Goal: Task Accomplishment & Management: Manage account settings

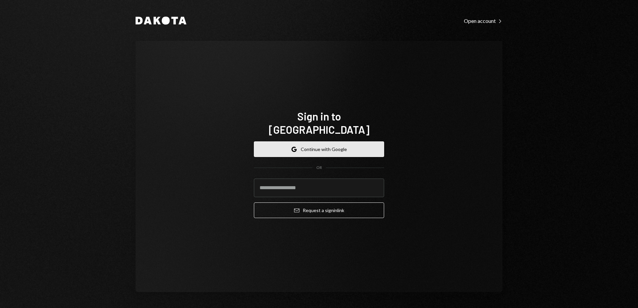
click at [336, 142] on button "Google Continue with Google" at bounding box center [319, 150] width 130 height 16
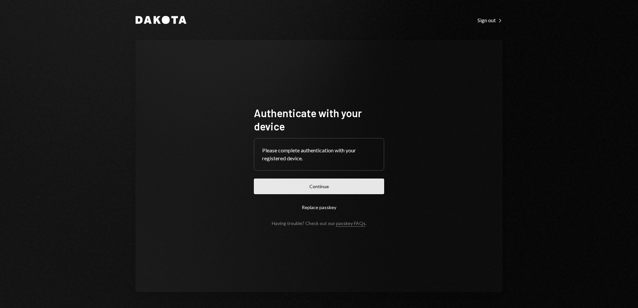
click at [341, 183] on button "Continue" at bounding box center [319, 187] width 130 height 16
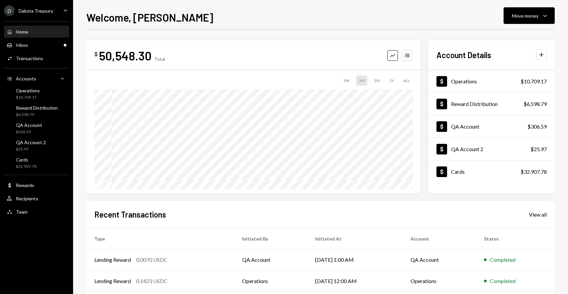
click at [55, 10] on div "D Dakota Treasury Caret Down" at bounding box center [36, 10] width 73 height 11
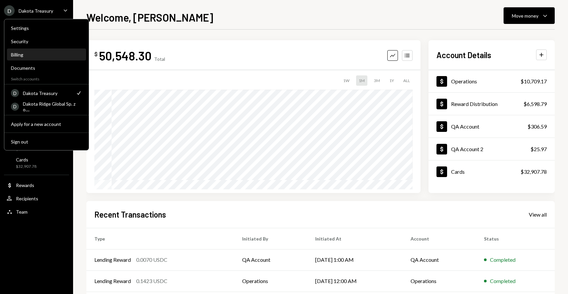
click at [50, 54] on div "Billing" at bounding box center [46, 55] width 71 height 6
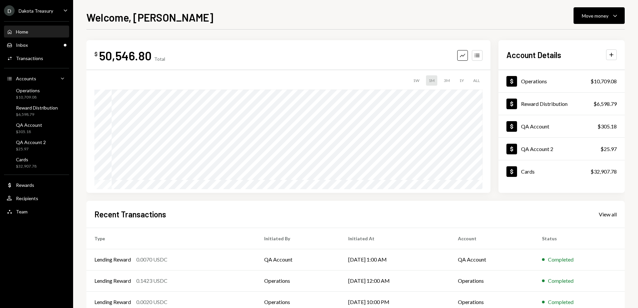
click at [41, 8] on div "Dakota Treasury" at bounding box center [36, 11] width 35 height 6
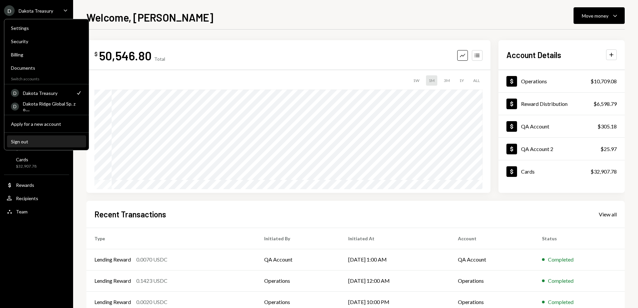
click at [49, 143] on div "Sign out" at bounding box center [46, 142] width 71 height 6
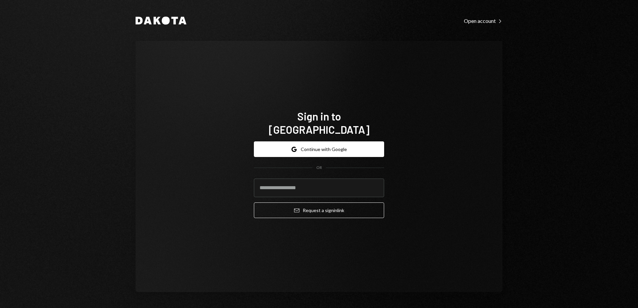
click at [308, 124] on h1 "Sign in to Dakota" at bounding box center [319, 123] width 130 height 27
click at [280, 124] on h1 "Sign in to Dakota" at bounding box center [319, 123] width 130 height 27
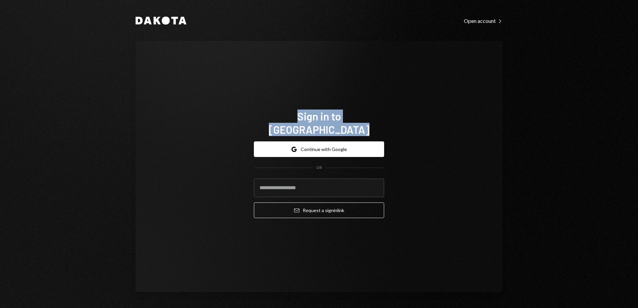
click at [280, 124] on h1 "Sign in to Dakota" at bounding box center [319, 123] width 130 height 27
click at [264, 125] on h1 "Sign in to Dakota" at bounding box center [319, 123] width 130 height 27
click at [307, 123] on h1 "Sign in to Dakota" at bounding box center [319, 123] width 130 height 27
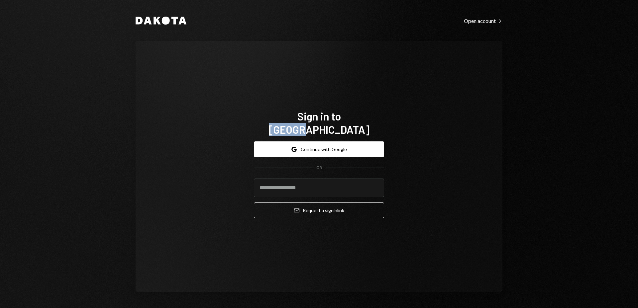
click at [307, 123] on h1 "Sign in to Dakota" at bounding box center [319, 123] width 130 height 27
click at [362, 107] on div "Sign in to Dakota Google Continue with Google OR Email Request a sign in link" at bounding box center [319, 166] width 146 height 167
click at [491, 18] on div "Open account Right Caret" at bounding box center [483, 21] width 39 height 7
